Goal: Navigation & Orientation: Find specific page/section

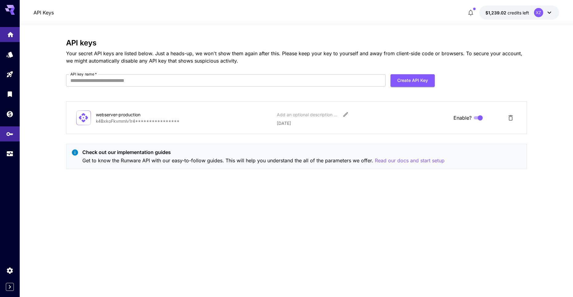
click at [8, 36] on icon "Home" at bounding box center [10, 32] width 7 height 7
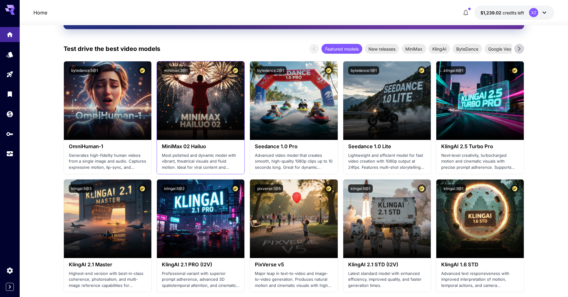
scroll to position [130, 0]
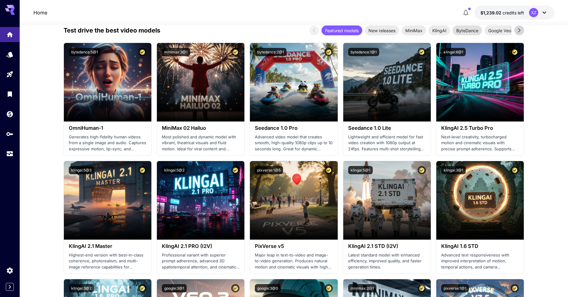
click at [466, 33] on span "ByteDance" at bounding box center [467, 30] width 29 height 6
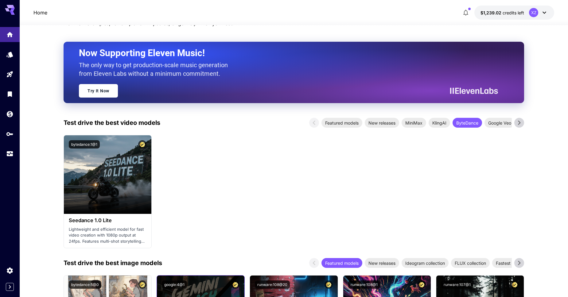
scroll to position [52, 0]
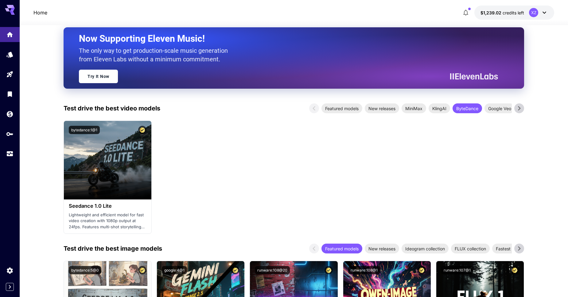
click at [521, 110] on icon at bounding box center [519, 108] width 9 height 9
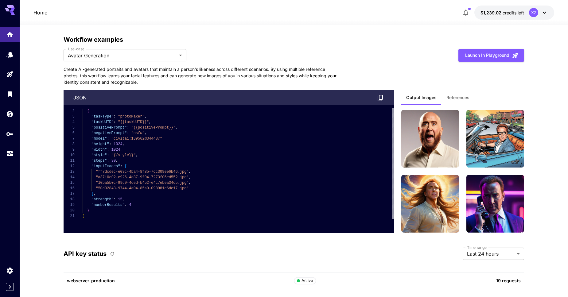
scroll to position [1034, 0]
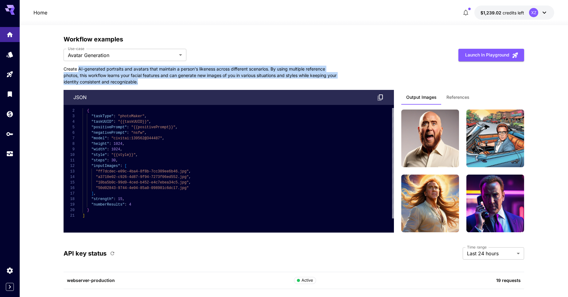
drag, startPoint x: 155, startPoint y: 78, endPoint x: 174, endPoint y: 80, distance: 19.4
click at [174, 80] on p "Create AI-generated portraits and avatars that maintain a person's likeness acr…" at bounding box center [202, 75] width 277 height 19
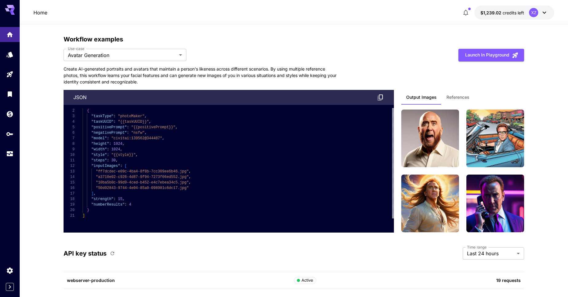
click at [461, 96] on span "References" at bounding box center [458, 98] width 23 height 6
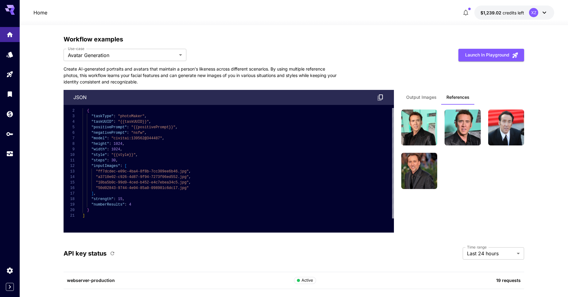
click at [420, 96] on span "Output Images" at bounding box center [421, 98] width 30 height 6
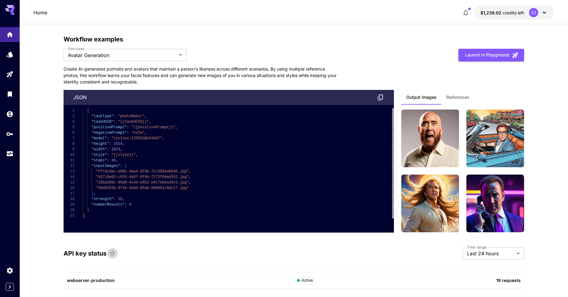
click at [110, 252] on icon "button" at bounding box center [113, 254] width 6 height 6
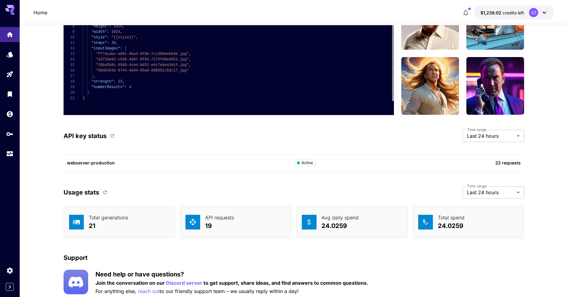
scroll to position [1173, 0]
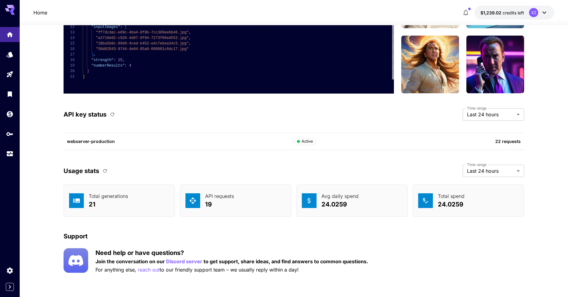
click at [109, 202] on p "21" at bounding box center [108, 204] width 39 height 9
click at [249, 202] on div "API requests 19" at bounding box center [236, 201] width 112 height 33
click at [327, 199] on p "Avg daily spend" at bounding box center [340, 196] width 37 height 7
click at [465, 210] on div "Total spend 24.0259" at bounding box center [469, 201] width 112 height 33
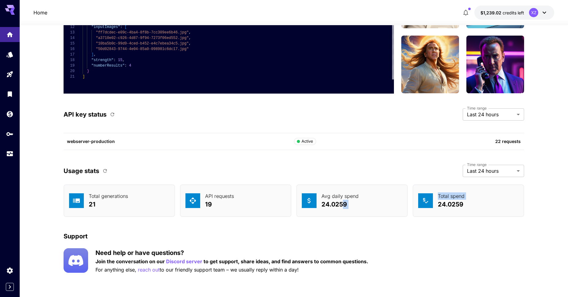
drag, startPoint x: 437, startPoint y: 208, endPoint x: 371, endPoint y: 211, distance: 65.5
click at [331, 203] on div "Total generations 21 API requests 19 Avg daily spend 24.0259 Total spend 24.0259" at bounding box center [294, 201] width 461 height 33
click at [379, 211] on div "Avg daily spend 24.0259" at bounding box center [352, 201] width 112 height 33
drag, startPoint x: 364, startPoint y: 207, endPoint x: 331, endPoint y: 210, distance: 33.3
click at [274, 199] on div "Total generations 21 API requests 19 Avg daily spend 24.0259 Total spend 24.0259" at bounding box center [294, 201] width 461 height 33
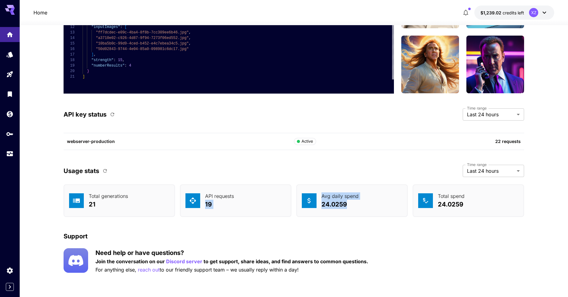
drag, startPoint x: 350, startPoint y: 213, endPoint x: 344, endPoint y: 212, distance: 6.8
click at [349, 212] on div "Avg daily spend 24.0259" at bounding box center [352, 201] width 112 height 33
click at [9, 108] on link at bounding box center [10, 114] width 20 height 15
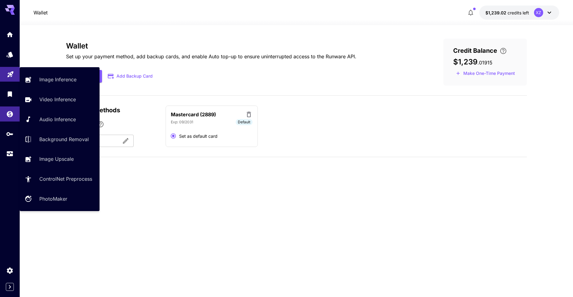
click at [14, 77] on link at bounding box center [10, 74] width 20 height 15
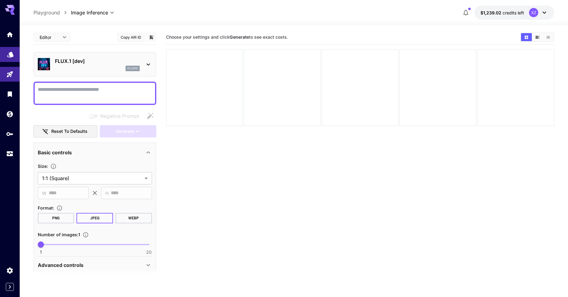
click at [18, 56] on link at bounding box center [10, 54] width 20 height 15
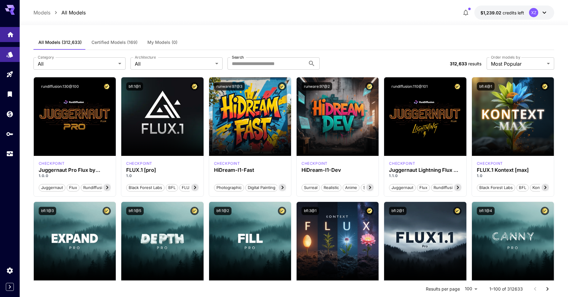
click at [14, 40] on link at bounding box center [10, 34] width 20 height 15
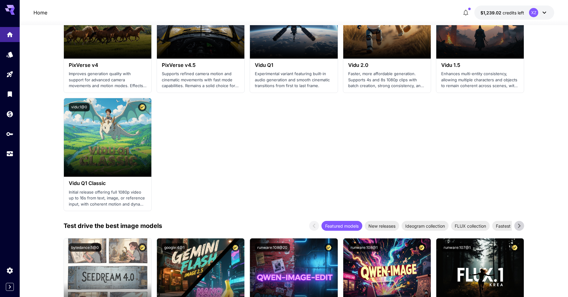
scroll to position [583, 0]
